Goal: Task Accomplishment & Management: Complete application form

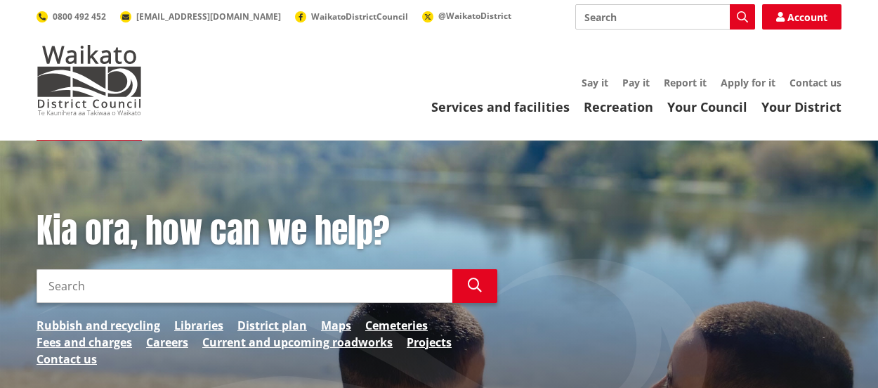
click at [626, 22] on input "Search" at bounding box center [665, 16] width 180 height 25
click at [734, 84] on link "Apply for it" at bounding box center [748, 82] width 55 height 13
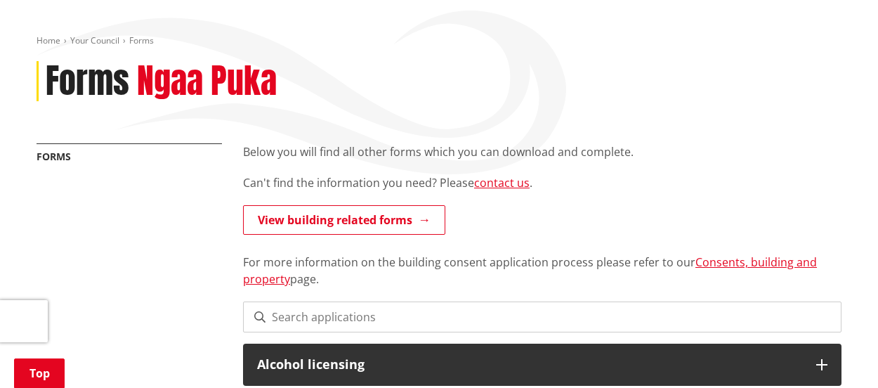
scroll to position [351, 0]
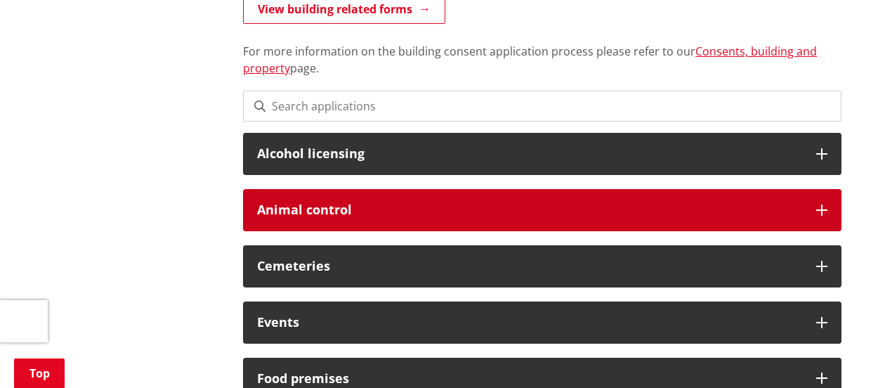
click at [521, 214] on h3 "Animal control" at bounding box center [529, 210] width 545 height 14
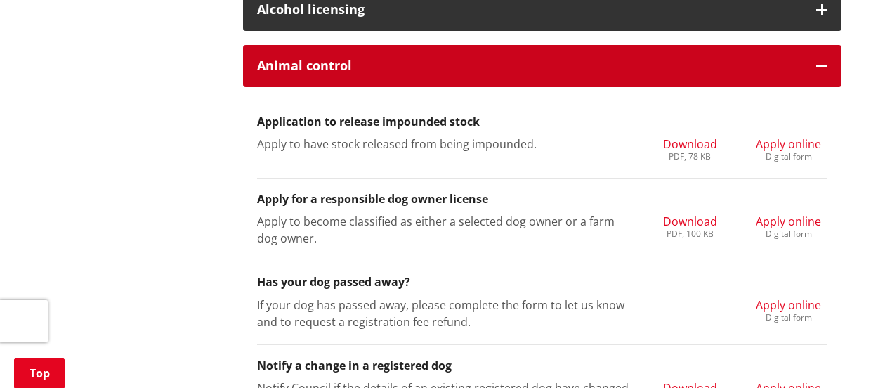
scroll to position [632, 0]
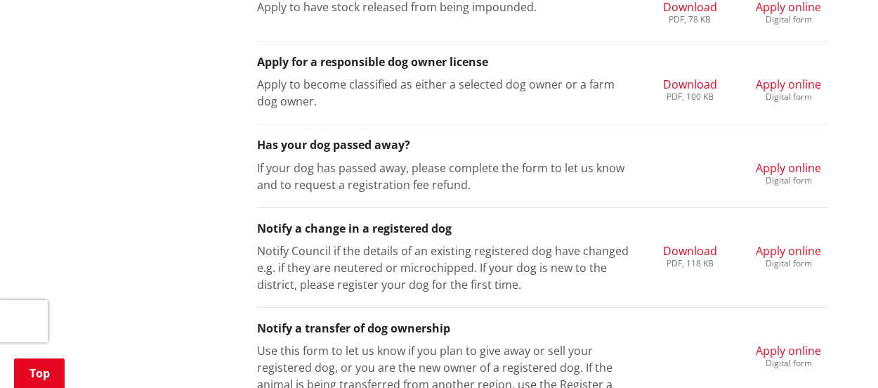
click at [347, 142] on h3 "Has your dog passed away?" at bounding box center [542, 144] width 571 height 13
click at [786, 173] on span "Apply online" at bounding box center [788, 167] width 65 height 15
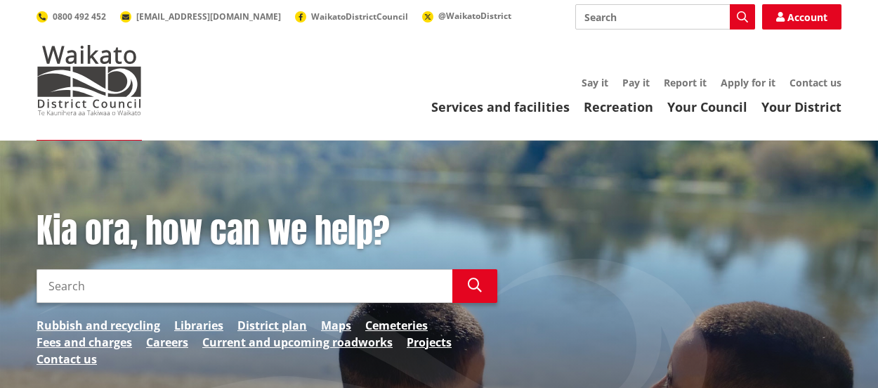
click at [349, 266] on div "Kia ora, how can we help? Search Search Rubbish and recycling Libraries Distric…" at bounding box center [267, 296] width 482 height 171
click at [349, 273] on input "Search" at bounding box center [245, 286] width 416 height 34
type input "dog deceased refund"
click at [469, 292] on icon "button" at bounding box center [475, 285] width 14 height 14
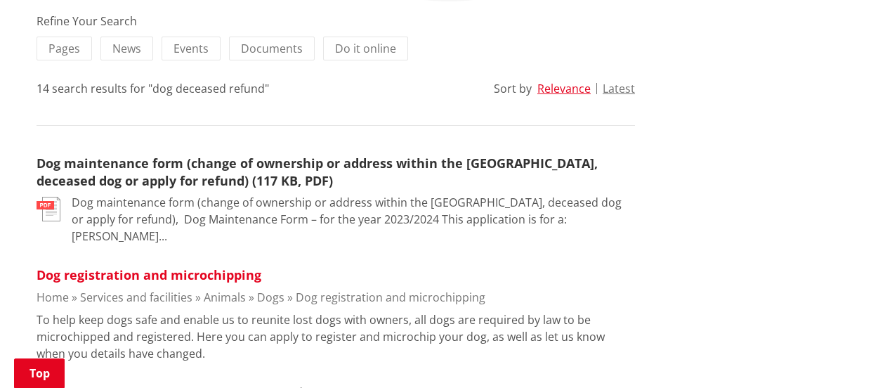
scroll to position [281, 0]
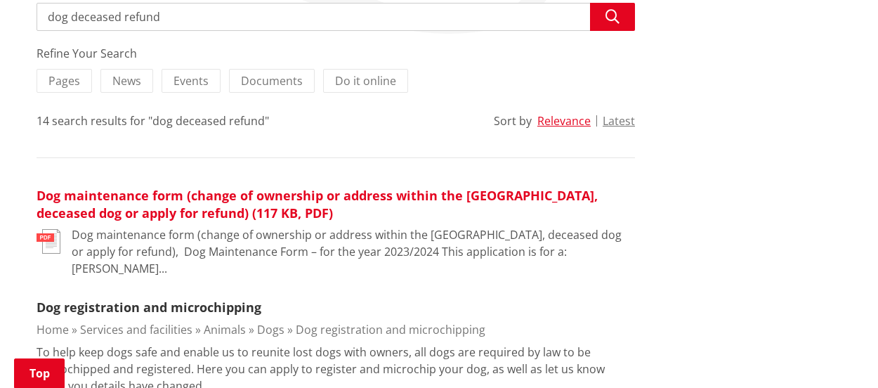
click at [66, 202] on link "Dog maintenance form (change of ownership or address within the Waikato distric…" at bounding box center [317, 204] width 561 height 34
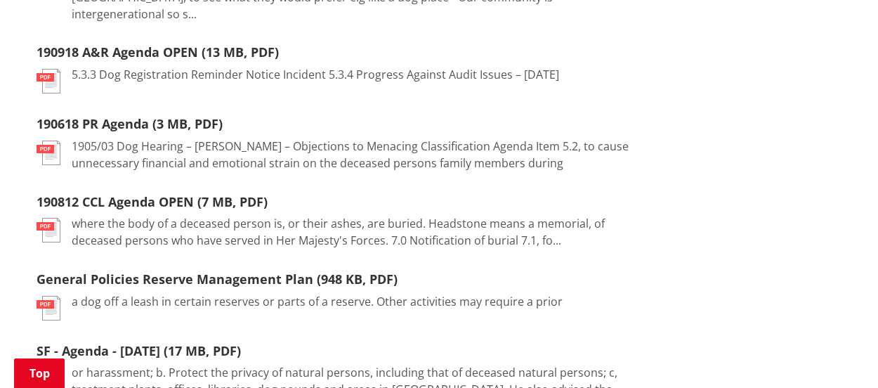
scroll to position [1194, 0]
